Goal: Navigation & Orientation: Understand site structure

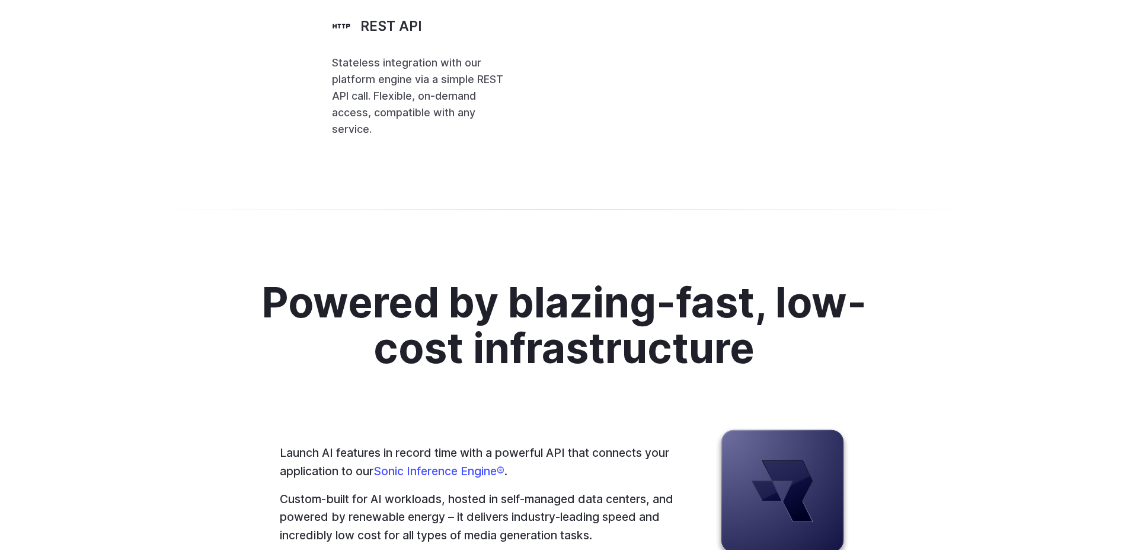
scroll to position [2903, 0]
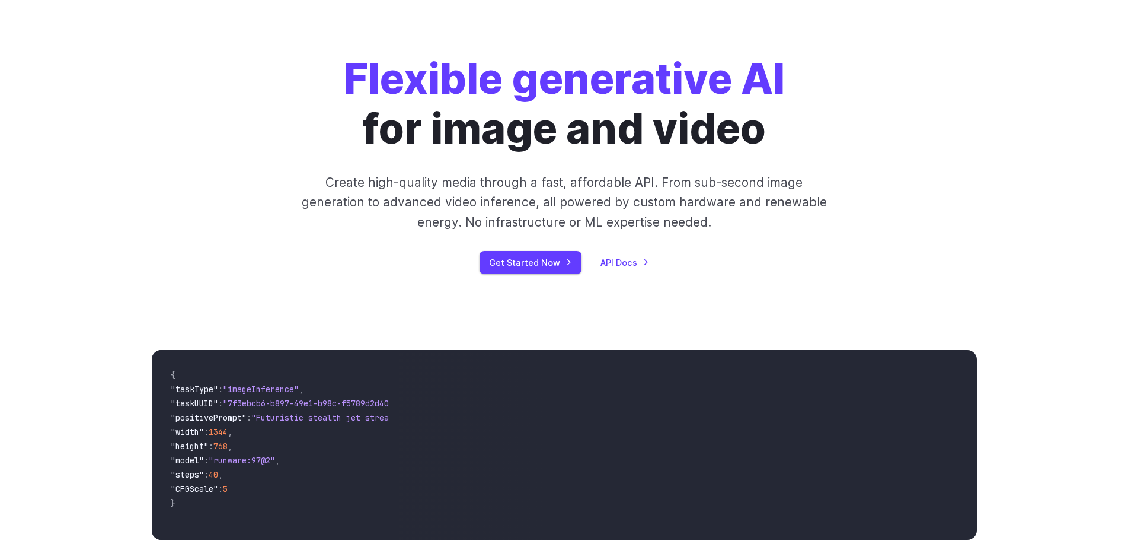
scroll to position [0, 0]
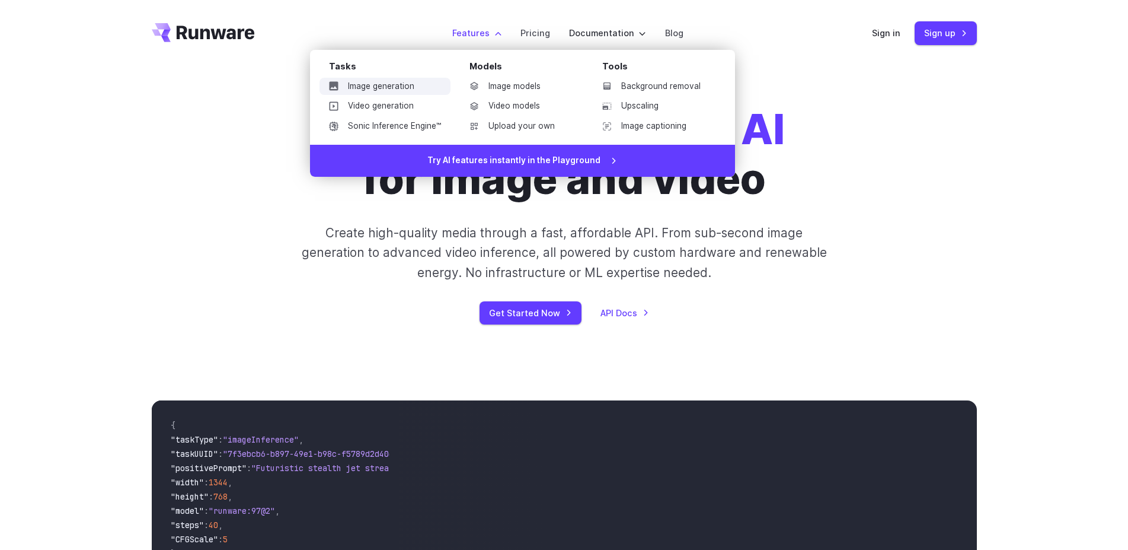
click at [384, 85] on link "Image generation" at bounding box center [385, 87] width 131 height 18
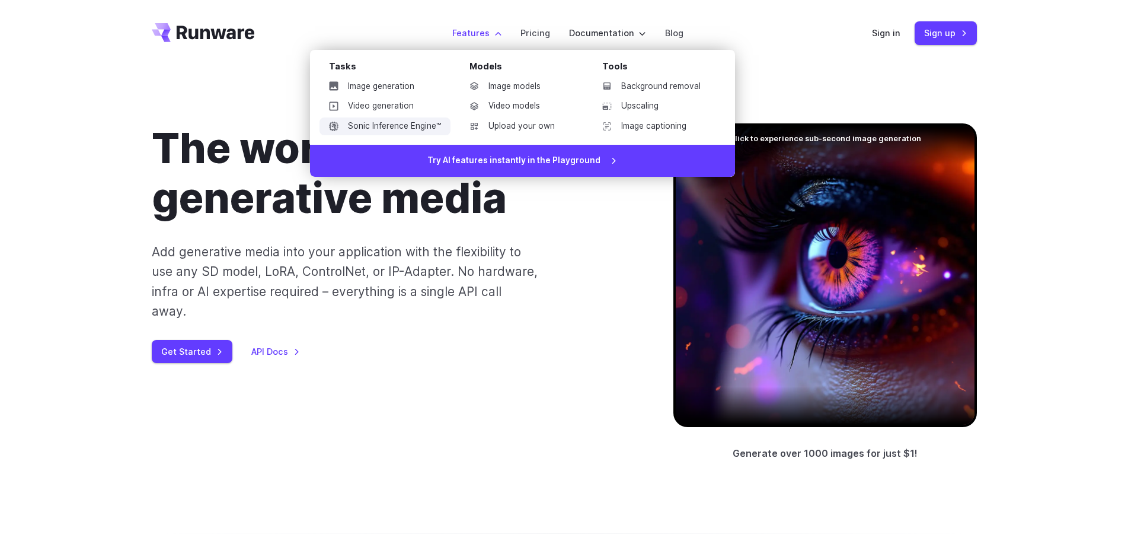
click at [415, 129] on link "Sonic Inference Engine™" at bounding box center [385, 126] width 131 height 18
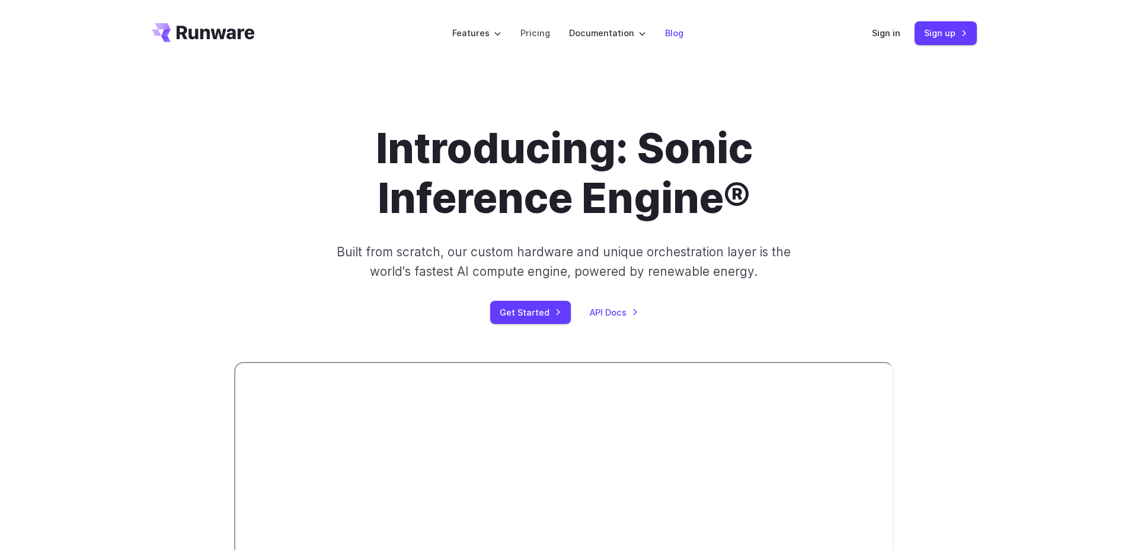
click at [665, 33] on link "Blog" at bounding box center [674, 33] width 18 height 14
